Goal: Transaction & Acquisition: Purchase product/service

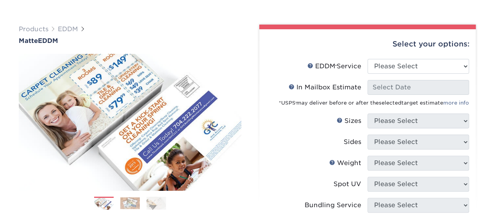
scroll to position [44, 0]
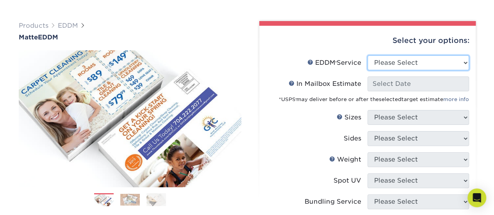
click at [459, 56] on select "Please Select Full Service Print Only" at bounding box center [417, 62] width 101 height 15
select select "print_only"
click at [367, 55] on select "Please Select Full Service Print Only" at bounding box center [417, 62] width 101 height 15
select select "-1"
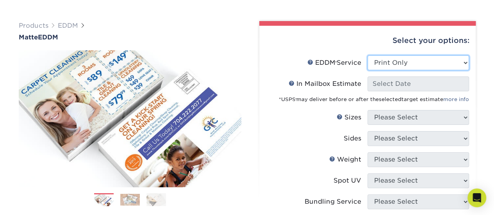
select select "-1"
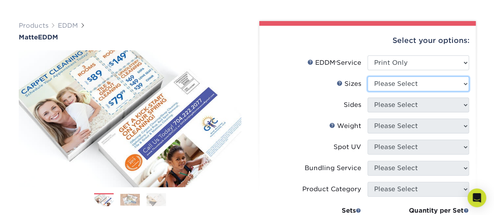
click at [450, 84] on select "Please Select 4.5" x 12" 6" x 12" 6.5" x 8" 6.5" x 9" 6.5" x 12" 7" x 8.5" 8" x…" at bounding box center [417, 83] width 101 height 15
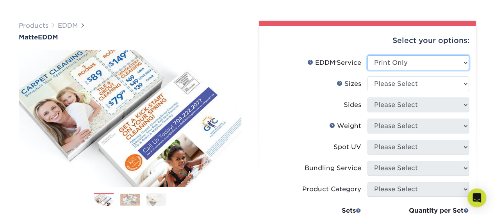
click at [427, 64] on select "Please Select Full Service Print Only" at bounding box center [417, 62] width 101 height 15
click at [317, 75] on li "EDDM Service Help EDDM ® Service Please Select Full Service Print Only" at bounding box center [367, 65] width 203 height 21
click at [400, 91] on li "Sizes Help Sizes Please Select 4.5" x 12" 6" x 12" 6.5" x 8" 6.5" x 9" 6.5" x 1…" at bounding box center [367, 86] width 203 height 21
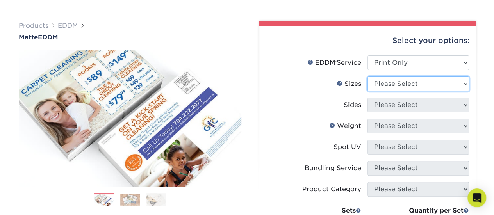
click at [399, 80] on select "Please Select 4.5" x 12" 6" x 12" 6.5" x 8" 6.5" x 9" 6.5" x 12" 7" x 8.5" 8" x…" at bounding box center [417, 83] width 101 height 15
select select "6.50x9.00"
click at [367, 76] on select "Please Select 4.5" x 12" 6" x 12" 6.5" x 8" 6.5" x 9" 6.5" x 12" 7" x 8.5" 8" x…" at bounding box center [417, 83] width 101 height 15
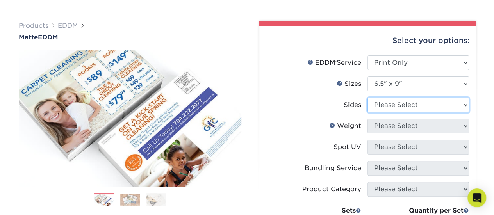
click at [400, 106] on select "Please Select Print Both Sides Print Front Only" at bounding box center [417, 105] width 101 height 15
select select "13abbda7-1d64-4f25-8bb2-c179b224825d"
click at [367, 98] on select "Please Select Print Both Sides Print Front Only" at bounding box center [417, 105] width 101 height 15
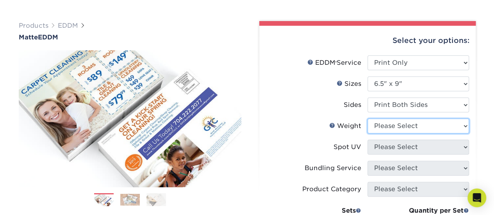
click at [396, 127] on select "Please Select 16PT 14PT" at bounding box center [417, 126] width 101 height 15
select select "14PT"
click at [367, 119] on select "Please Select 16PT 14PT" at bounding box center [417, 126] width 101 height 15
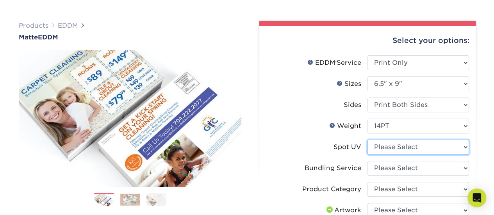
click at [397, 147] on select "Please Select No Spot UV" at bounding box center [417, 147] width 101 height 15
select select "3"
click at [367, 140] on select "Please Select No Spot UV" at bounding box center [417, 147] width 101 height 15
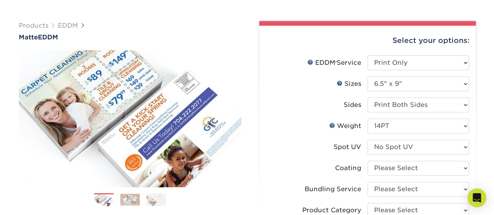
click at [394, 169] on form "EDDM Service Help EDDM ® Service Please Select Full Service Print Only < Prev" at bounding box center [367, 204] width 204 height 299
click at [394, 169] on select at bounding box center [417, 168] width 101 height 15
select select "121bb7b5-3b4d-429f-bd8d-bbf80e953313"
click at [367, 161] on select at bounding box center [417, 168] width 101 height 15
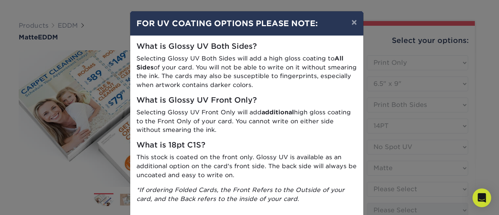
click at [372, 78] on div "× FOR UV COATING OPTIONS PLEASE NOTE: What is Glossy UV Both Sides? Selecting G…" at bounding box center [249, 107] width 499 height 215
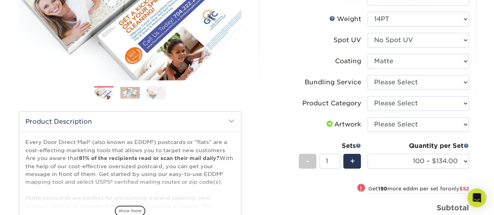
scroll to position [161, 0]
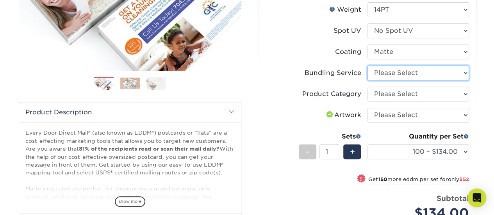
click at [461, 73] on select "Please Select No Bundling Services Yes, Bundles of 50 (+2 Days) Yes, Bundles of…" at bounding box center [417, 73] width 101 height 15
select select "58689abb-25c0-461c-a4c3-a80b627d6649"
click at [367, 66] on select "Please Select No Bundling Services Yes, Bundles of 50 (+2 Days) Yes, Bundles of…" at bounding box center [417, 73] width 101 height 15
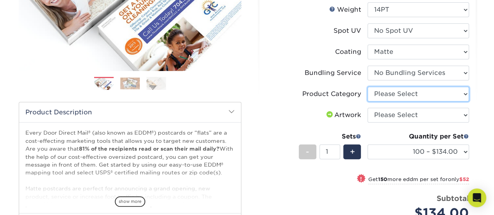
click at [451, 95] on select "Please Select Postcards" at bounding box center [417, 94] width 101 height 15
select select "9b7272e0-d6c8-4c3c-8e97-d3a1bcdab858"
click at [367, 87] on select "Please Select Postcards" at bounding box center [417, 94] width 101 height 15
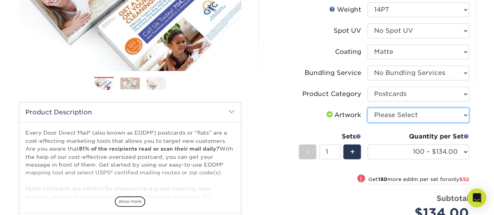
click at [445, 116] on select "Please Select I will upload files I need a design - $150" at bounding box center [417, 115] width 101 height 15
select select "upload"
click at [367, 108] on select "Please Select I will upload files I need a design - $150" at bounding box center [417, 115] width 101 height 15
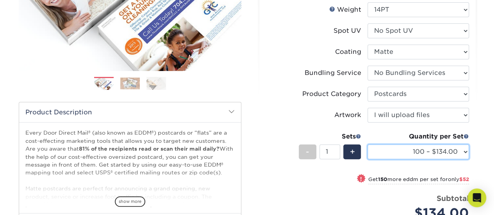
click at [454, 153] on select "100 – $134.00 250 – $186.00 500 – $207.00 1000 – $232.00 2500 – $387.00 5000 – …" at bounding box center [417, 151] width 101 height 15
select select "5000 – $640.00"
click at [367, 144] on select "100 – $134.00 250 – $186.00 500 – $207.00 1000 – $232.00 2500 – $387.00 5000 – …" at bounding box center [417, 151] width 101 height 15
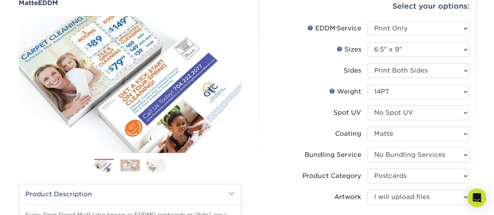
scroll to position [76, 0]
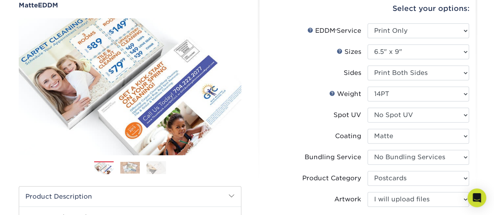
click at [129, 162] on img at bounding box center [130, 168] width 20 height 12
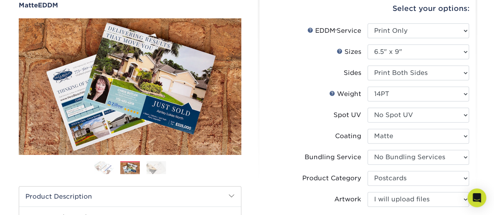
click at [158, 167] on img at bounding box center [156, 168] width 20 height 14
